Goal: Information Seeking & Learning: Learn about a topic

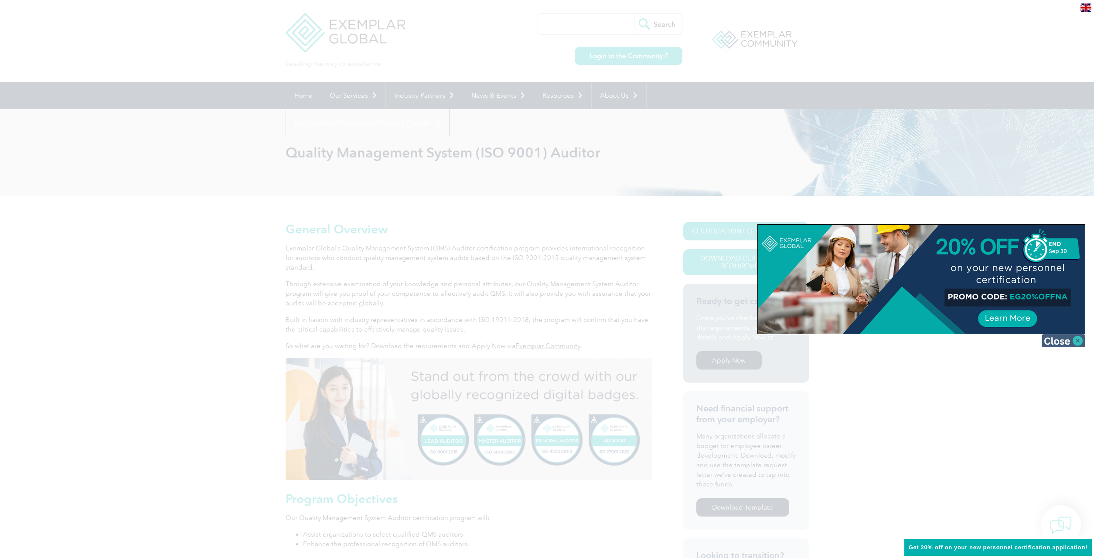
click at [1078, 338] on img at bounding box center [1064, 340] width 44 height 13
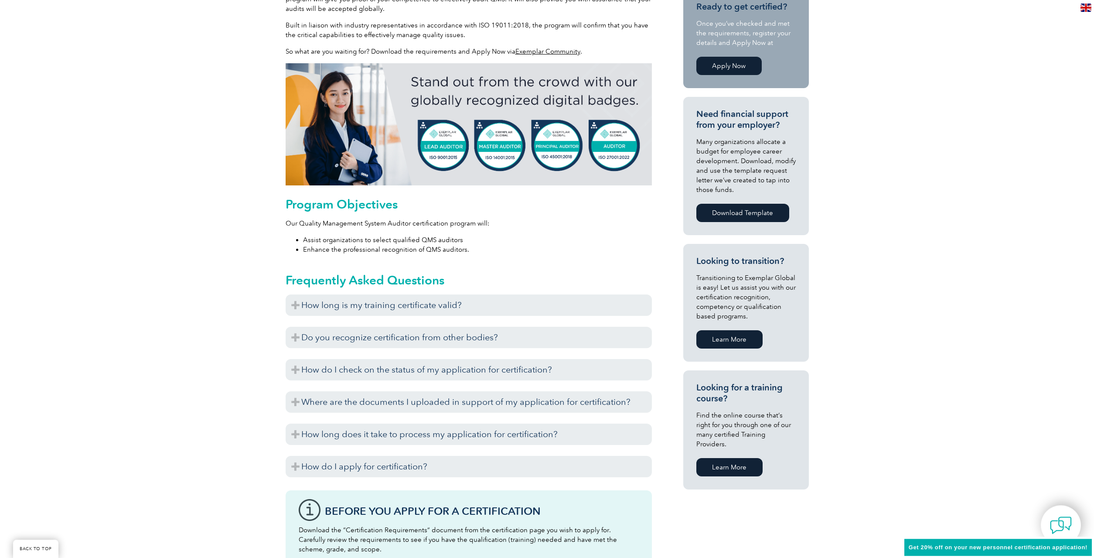
scroll to position [311, 0]
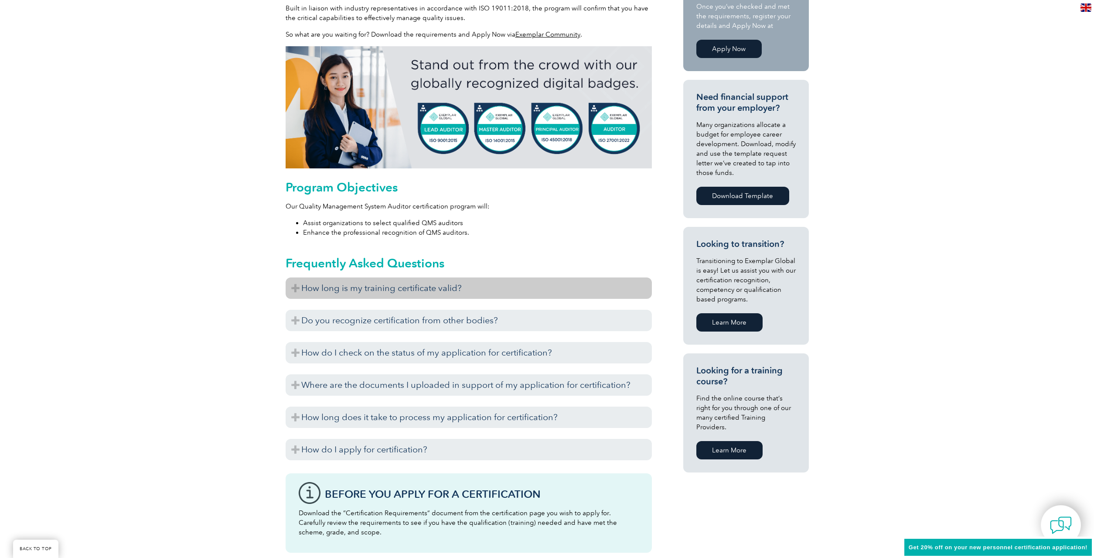
click at [321, 281] on h3 "How long is my training certificate valid?" at bounding box center [469, 287] width 366 height 21
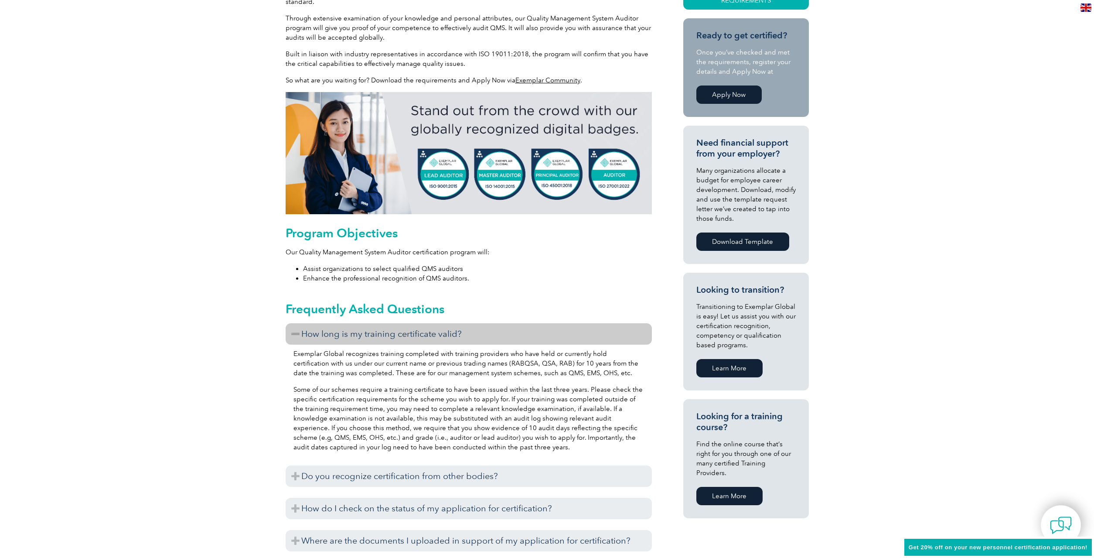
scroll to position [0, 0]
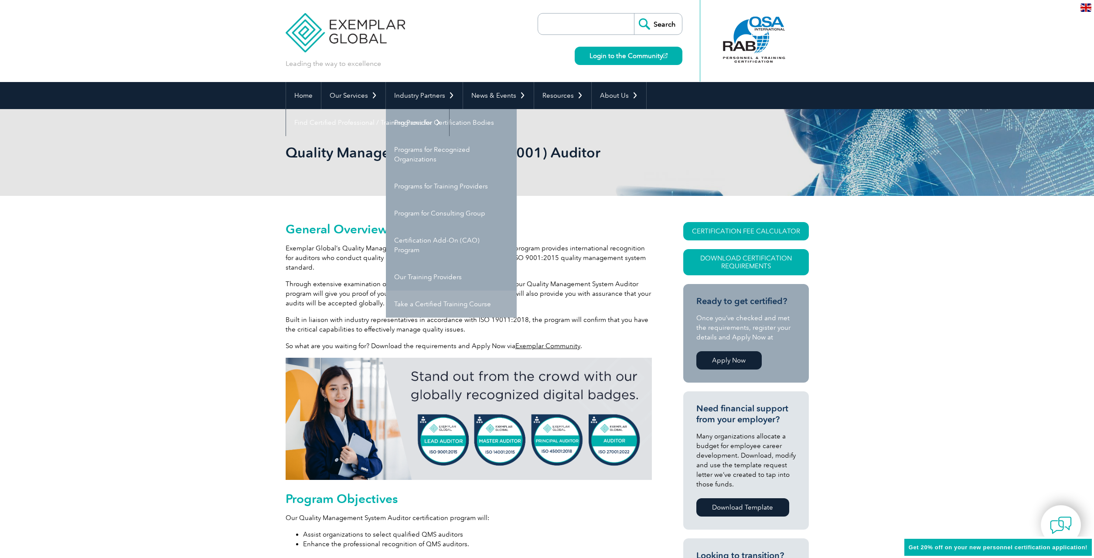
click at [443, 297] on link "Take a Certified Training Course" at bounding box center [451, 303] width 131 height 27
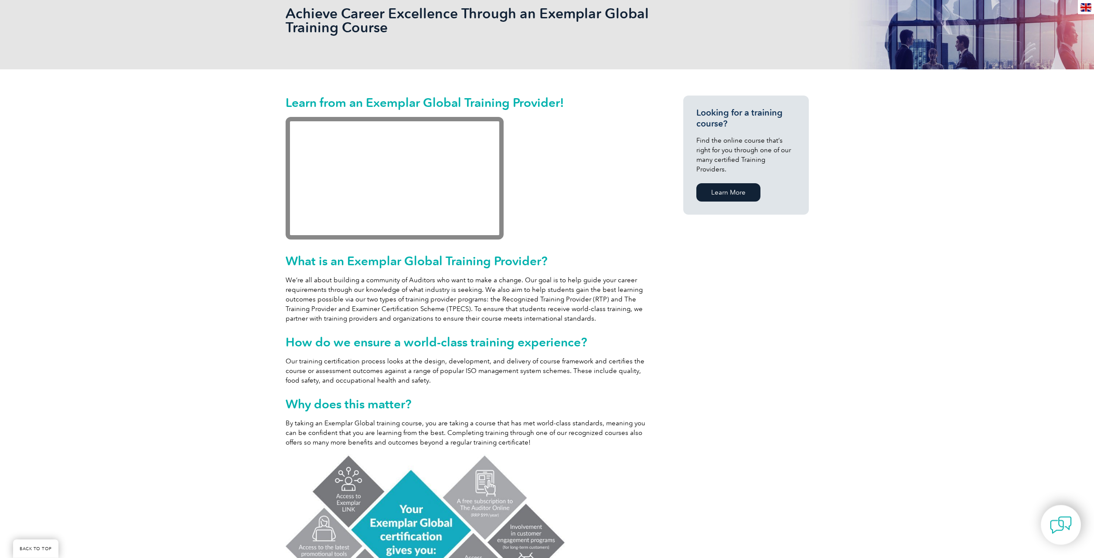
scroll to position [133, 0]
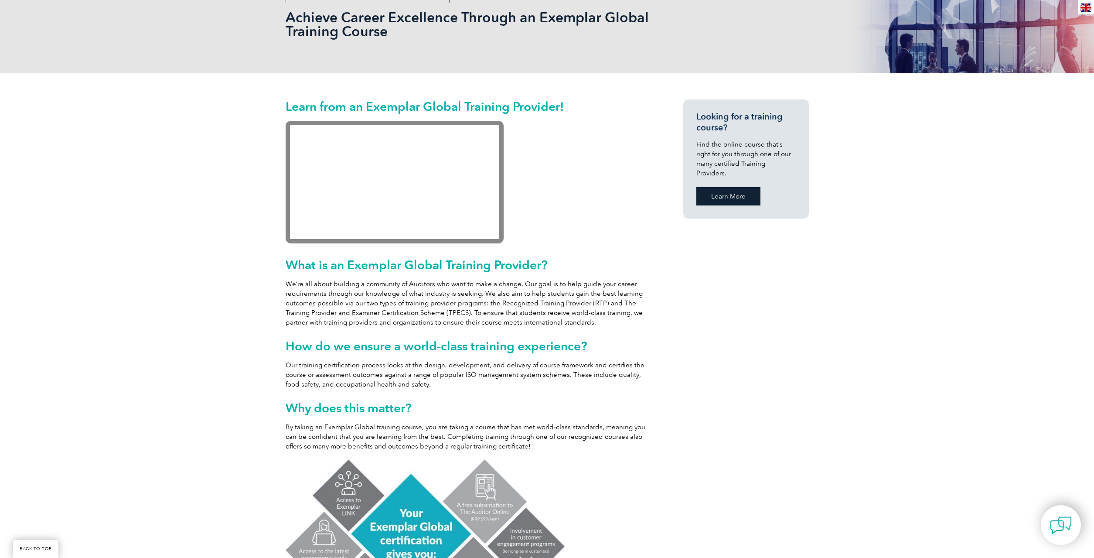
click at [722, 189] on link "Learn More" at bounding box center [729, 196] width 64 height 18
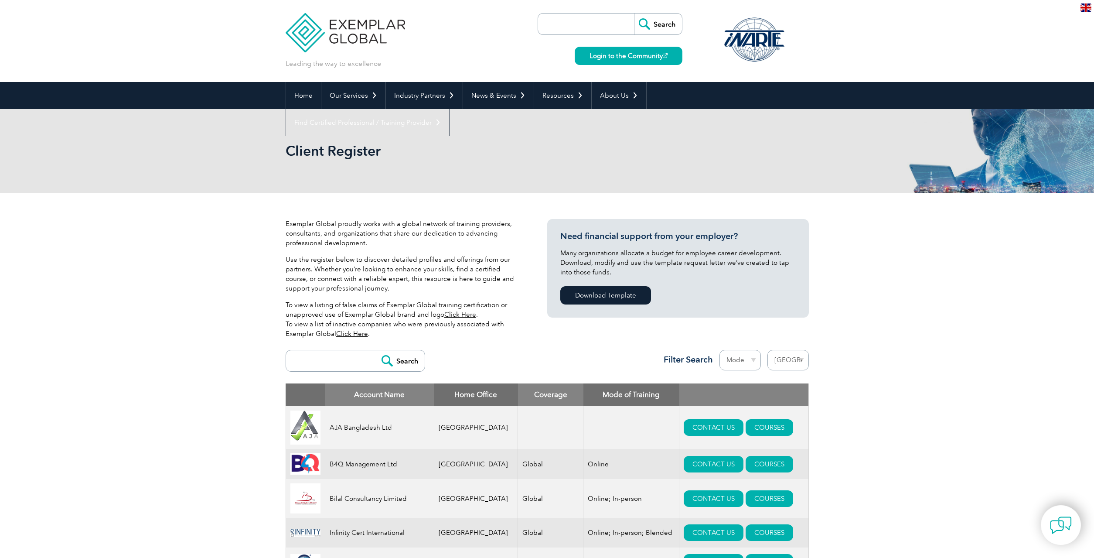
select select "United States"
click option "[GEOGRAPHIC_DATA]" at bounding box center [0, 0] width 0 height 0
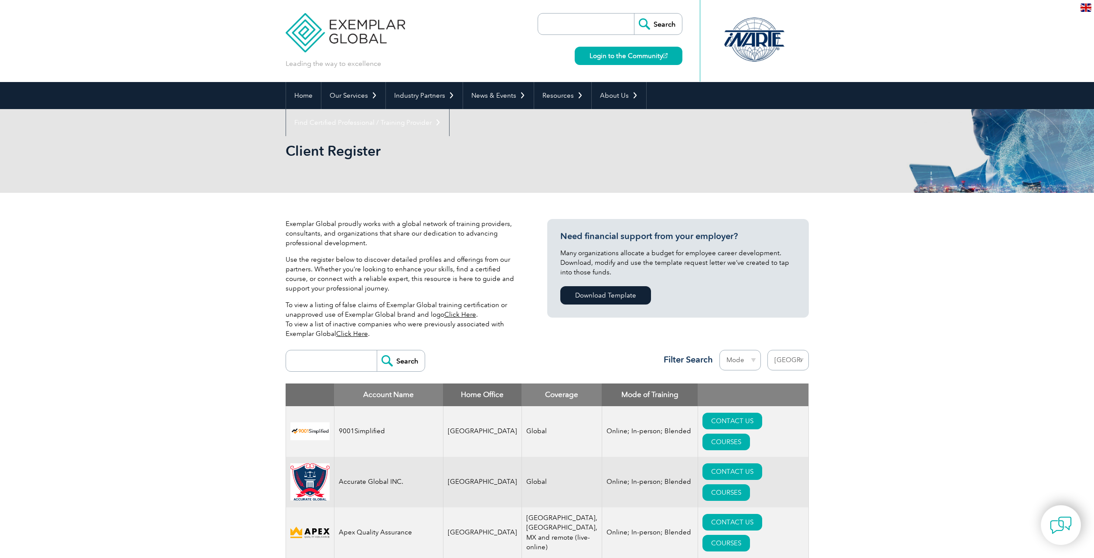
select select "[GEOGRAPHIC_DATA]"
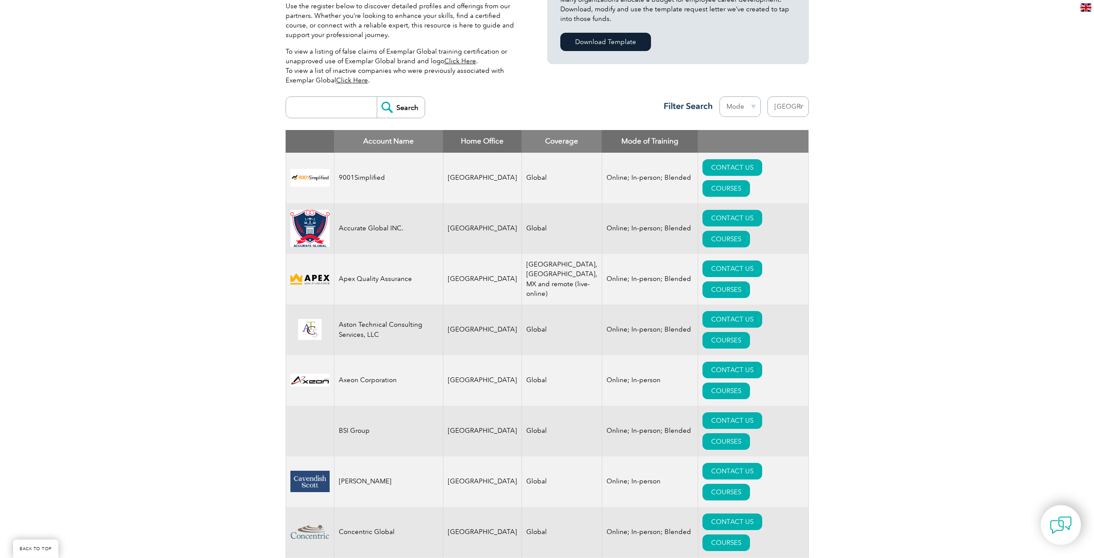
scroll to position [222, 0]
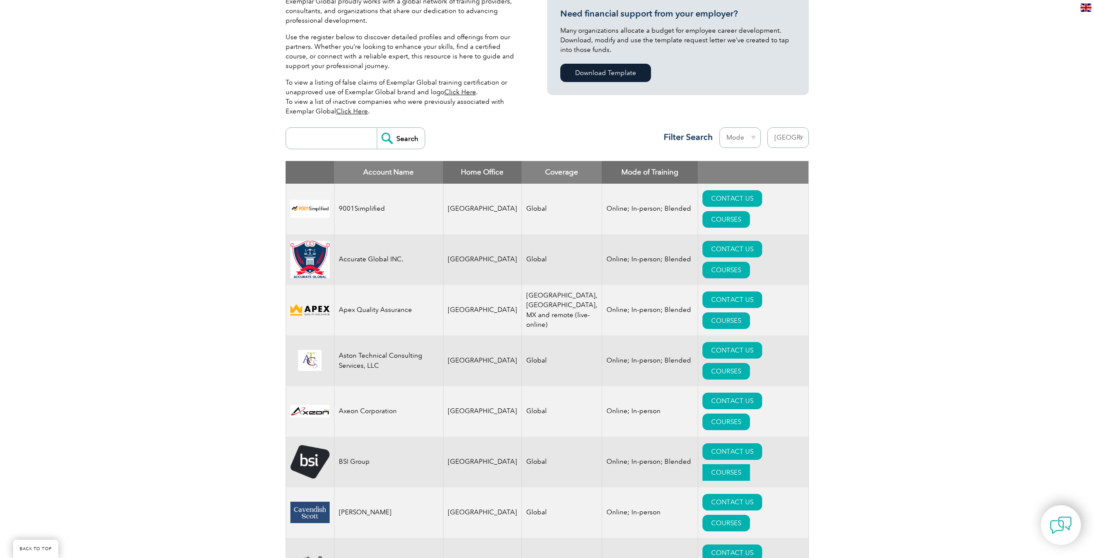
click at [744, 464] on link "COURSES" at bounding box center [727, 472] width 48 height 17
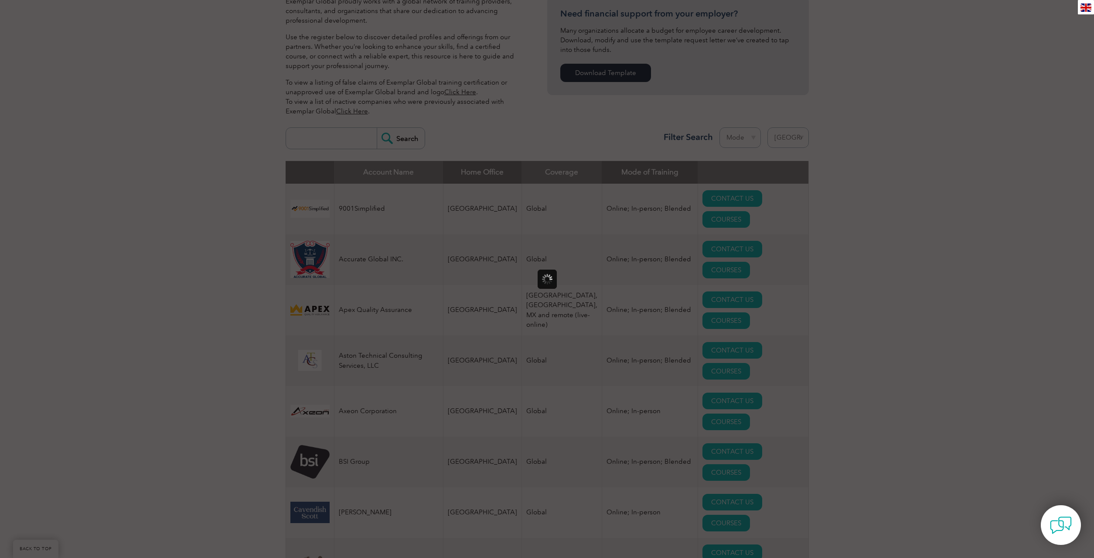
scroll to position [0, 0]
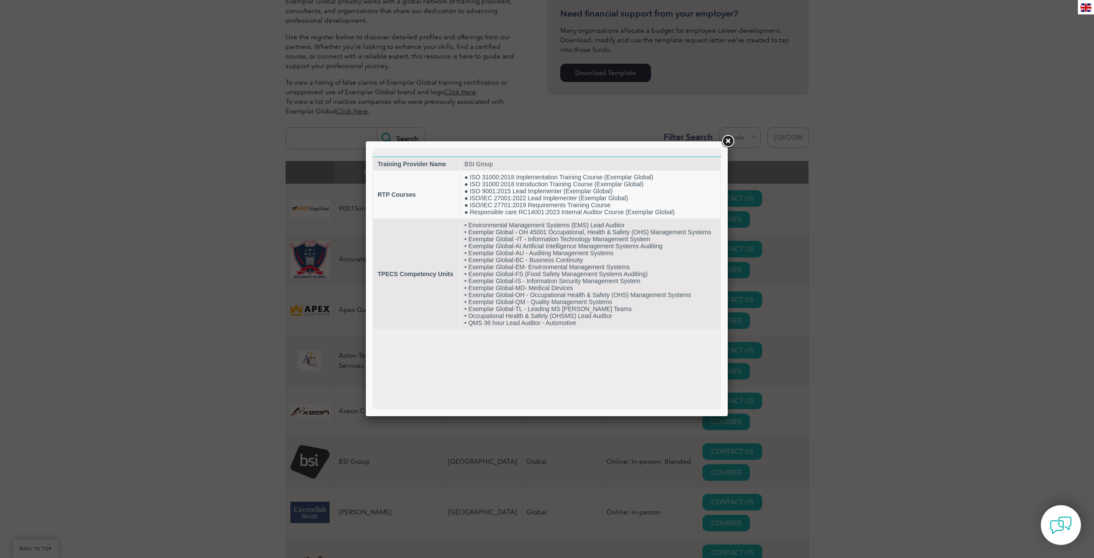
click at [726, 143] on link at bounding box center [728, 141] width 16 height 16
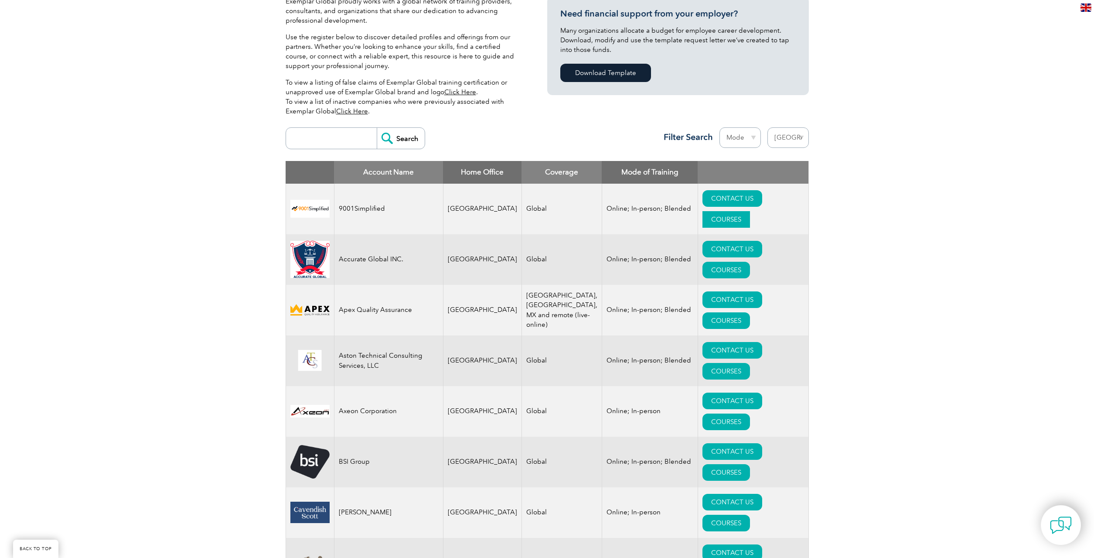
click at [747, 211] on link "COURSES" at bounding box center [727, 219] width 48 height 17
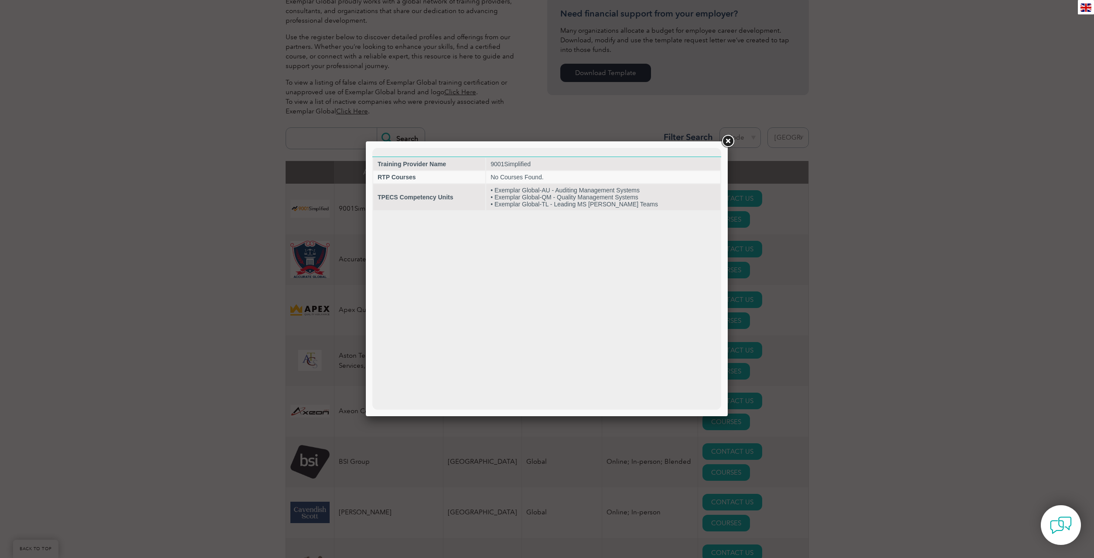
click at [724, 142] on link at bounding box center [728, 141] width 16 height 16
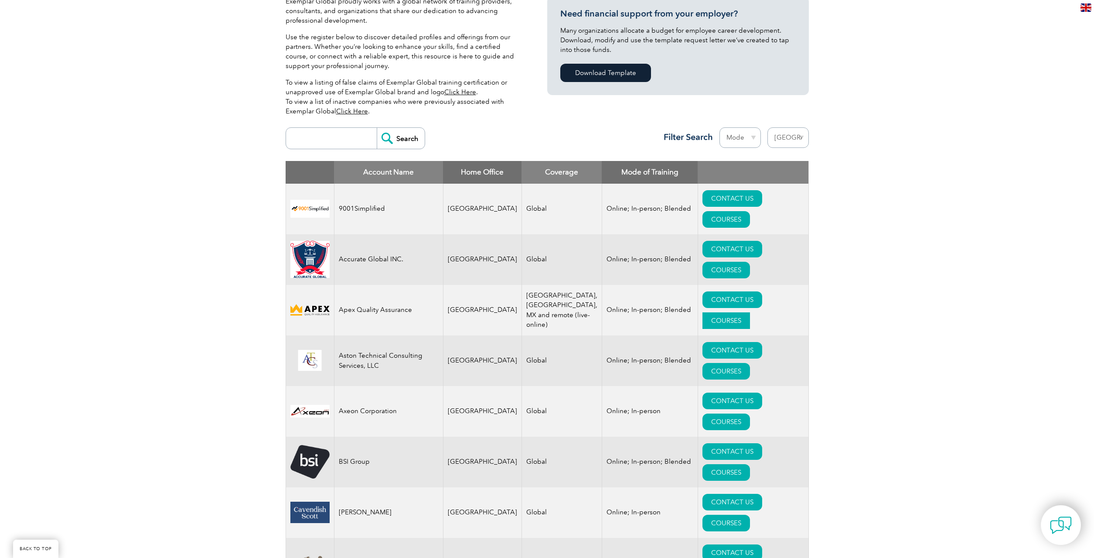
click at [743, 312] on link "COURSES" at bounding box center [727, 320] width 48 height 17
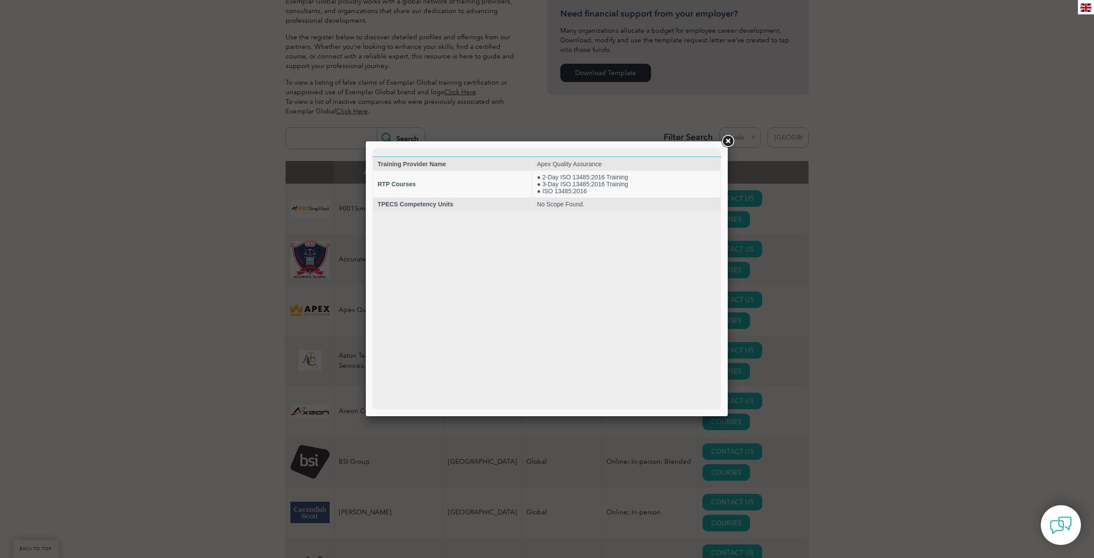
click at [726, 144] on link at bounding box center [728, 141] width 16 height 16
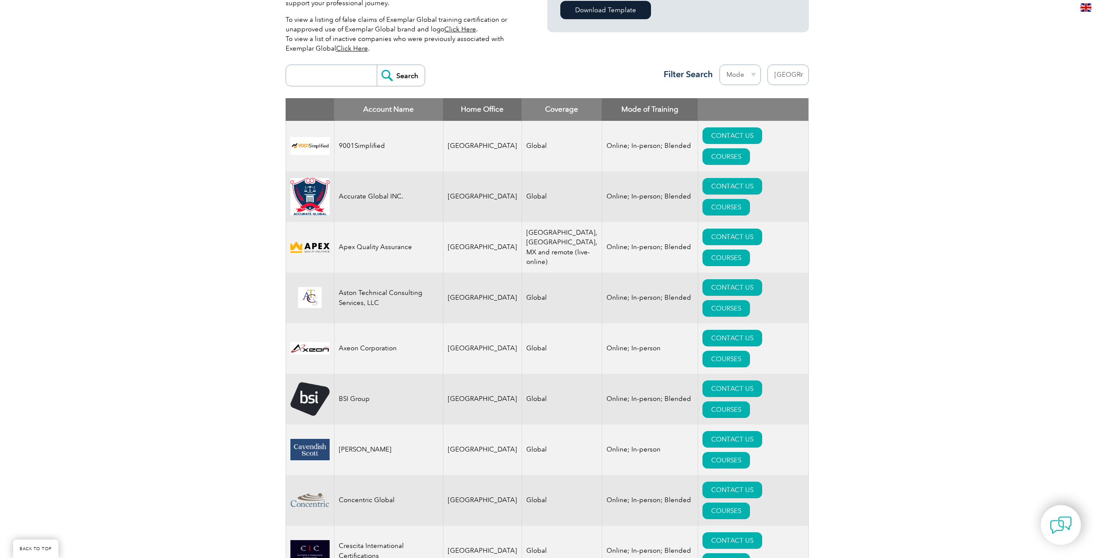
scroll to position [311, 0]
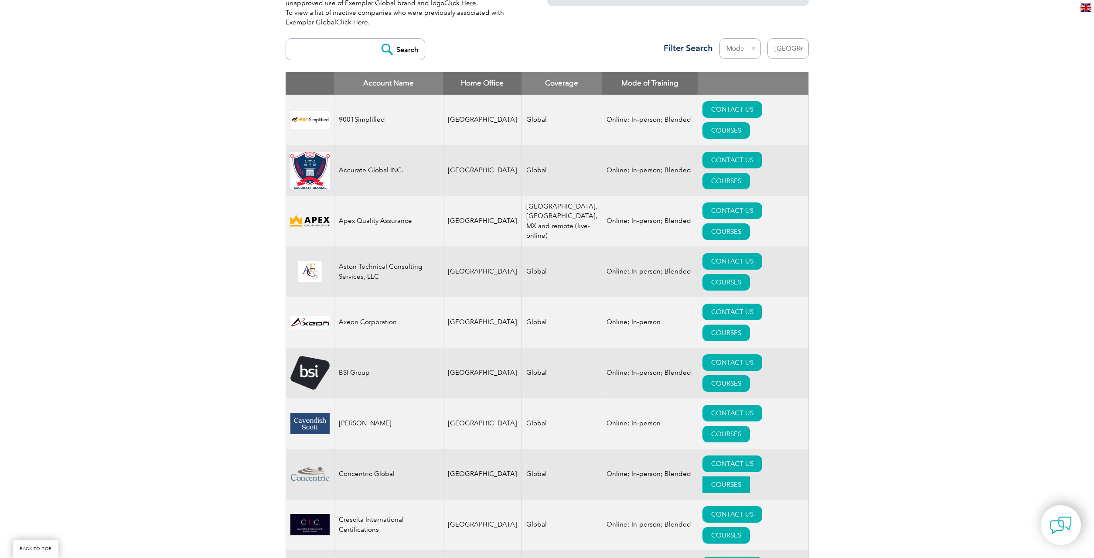
click at [750, 476] on link "COURSES" at bounding box center [727, 484] width 48 height 17
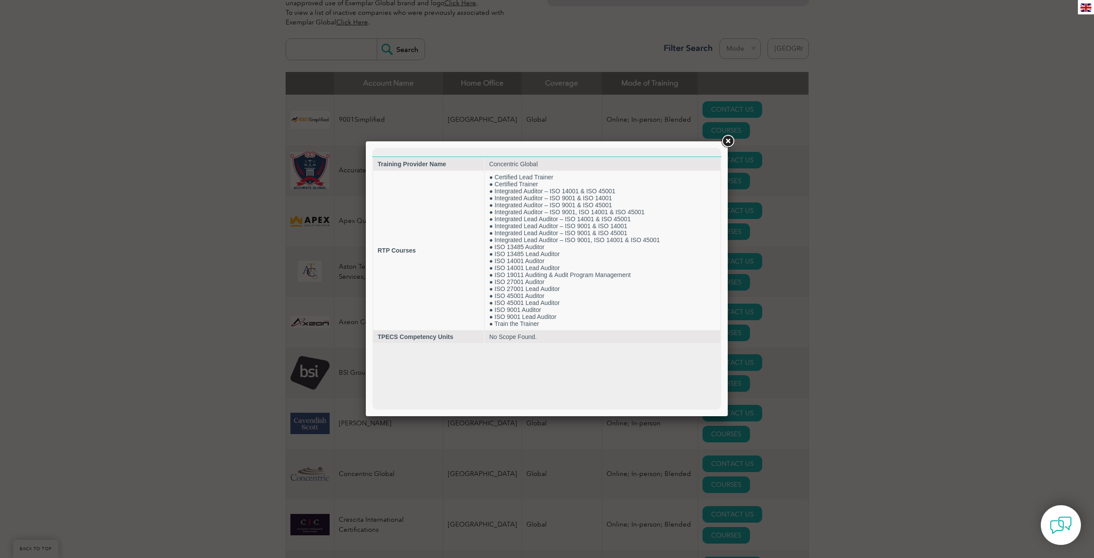
scroll to position [0, 0]
click at [725, 143] on link at bounding box center [728, 141] width 16 height 16
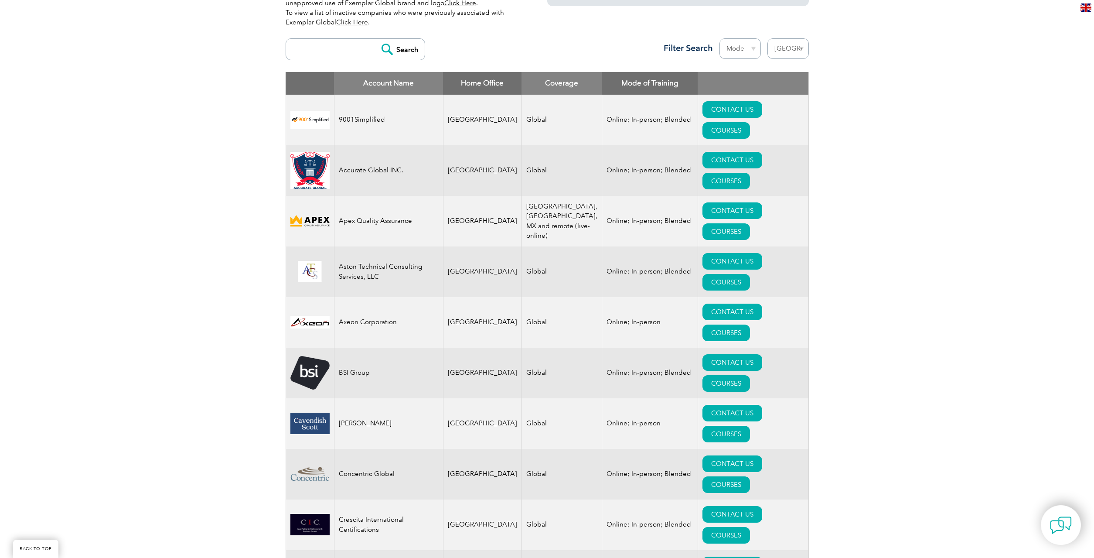
click at [308, 463] on img at bounding box center [309, 473] width 39 height 21
click at [346, 449] on td "Concentric Global" at bounding box center [388, 474] width 109 height 51
drag, startPoint x: 401, startPoint y: 345, endPoint x: 328, endPoint y: 349, distance: 73.3
click at [328, 449] on tr "Concentric Global [GEOGRAPHIC_DATA] Global Online; In-person; Blended CONTACT U…" at bounding box center [547, 474] width 523 height 51
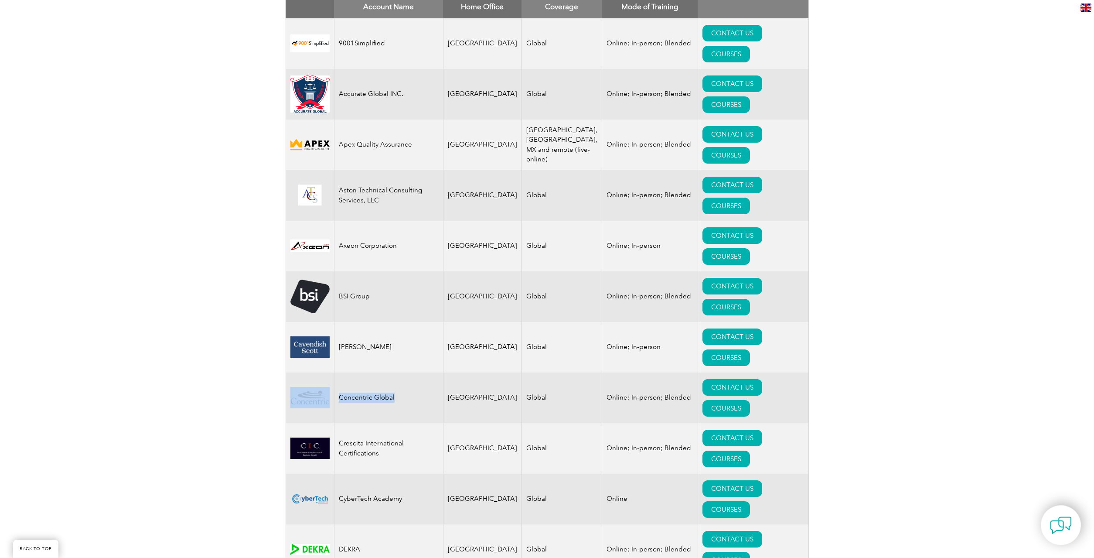
scroll to position [400, 0]
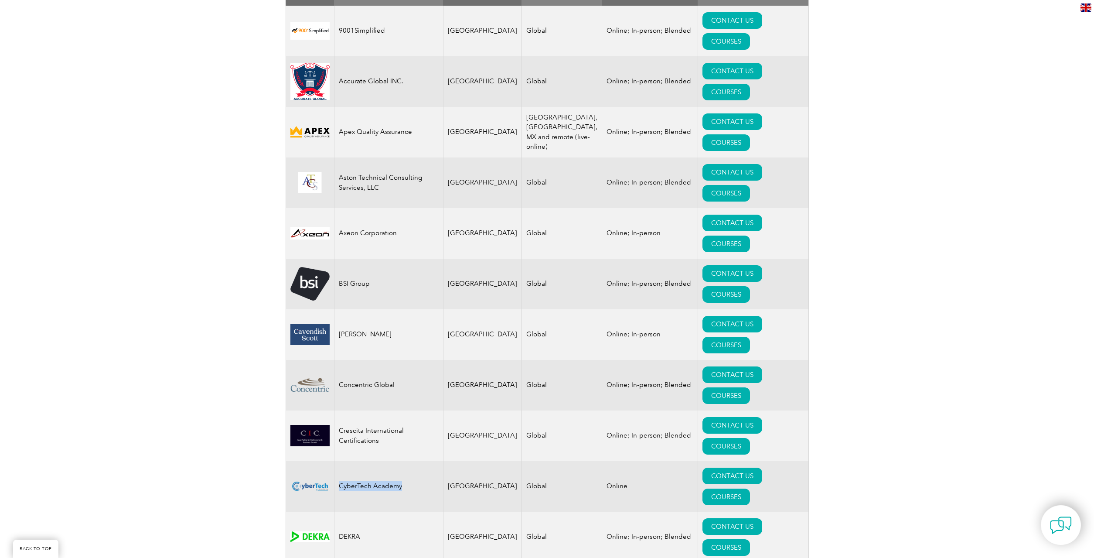
drag, startPoint x: 406, startPoint y: 320, endPoint x: 334, endPoint y: 319, distance: 72.4
click at [334, 461] on td "CyberTech Academy" at bounding box center [388, 486] width 109 height 51
